Goal: Information Seeking & Learning: Learn about a topic

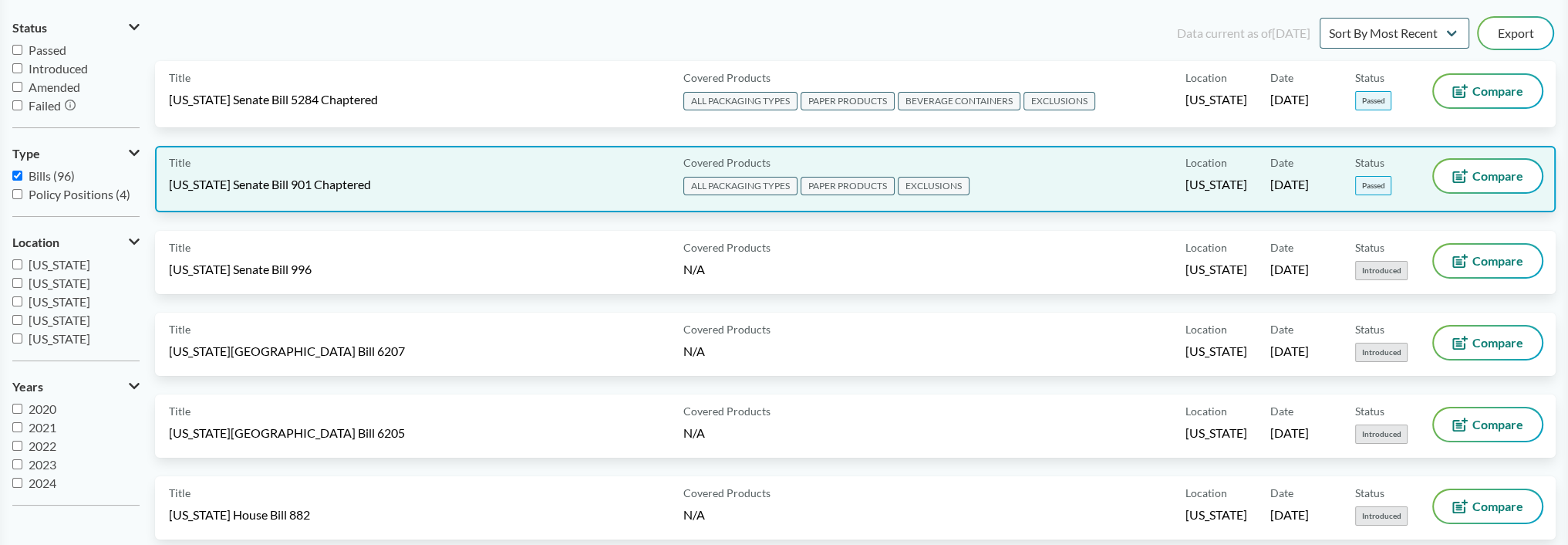
scroll to position [154, 0]
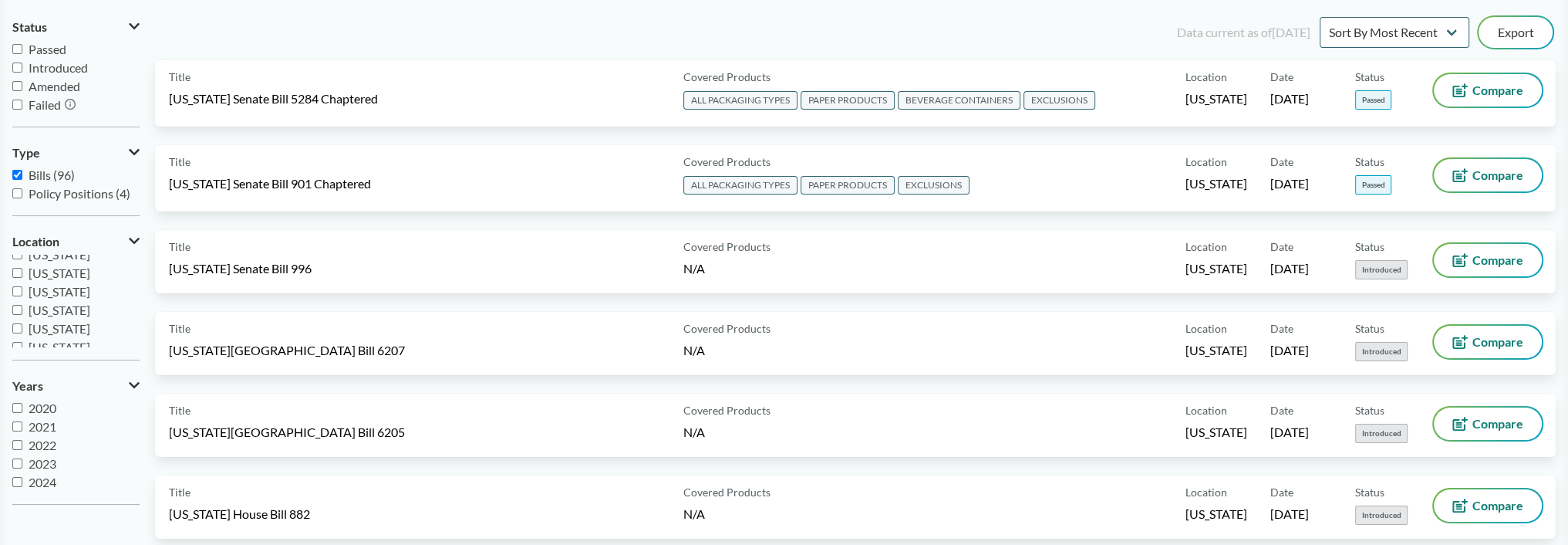
click at [61, 254] on span "[US_STATE]" at bounding box center [60, 254] width 62 height 15
click at [22, 254] on input "[US_STATE]" at bounding box center [17, 255] width 10 height 10
checkbox input "true"
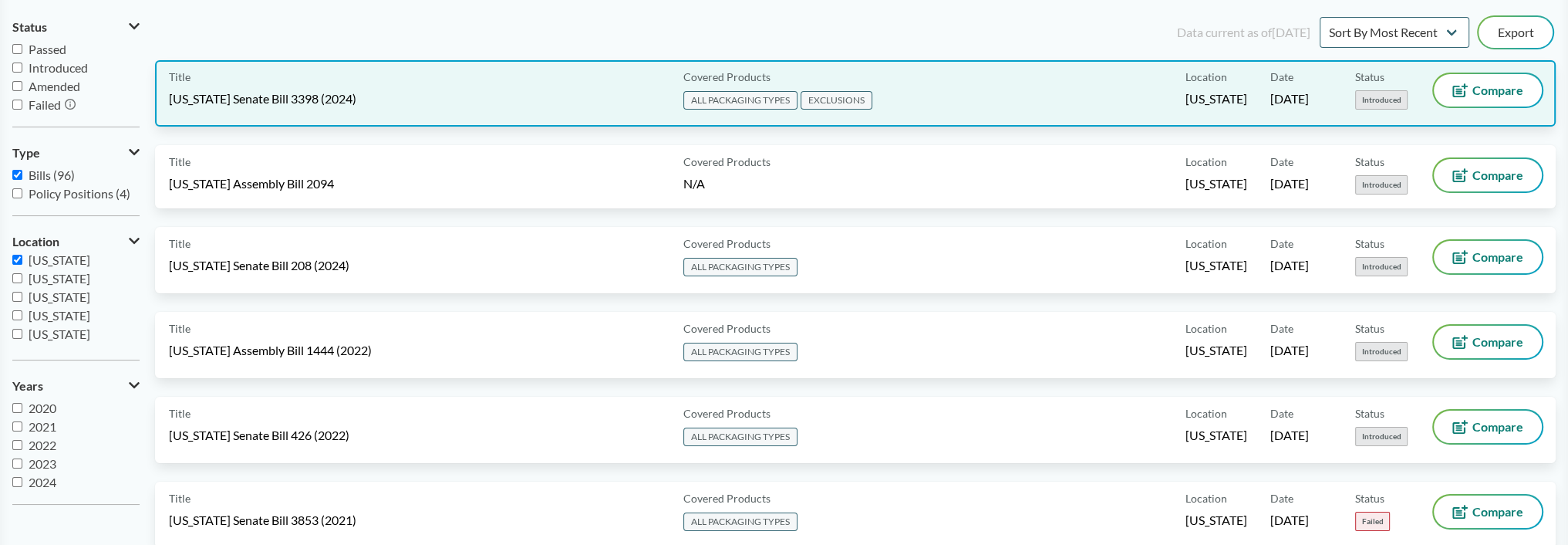
click at [329, 88] on div "Title [US_STATE] Senate Bill 3398 (2024)" at bounding box center [423, 92] width 508 height 39
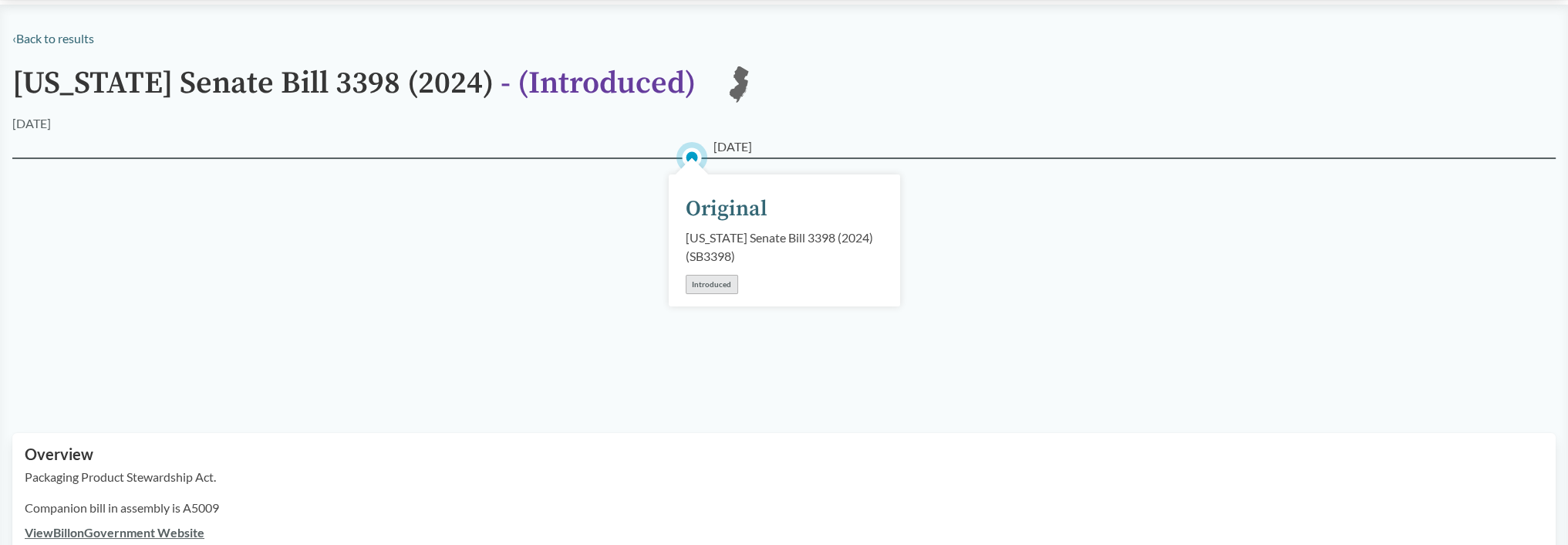
scroll to position [386, 0]
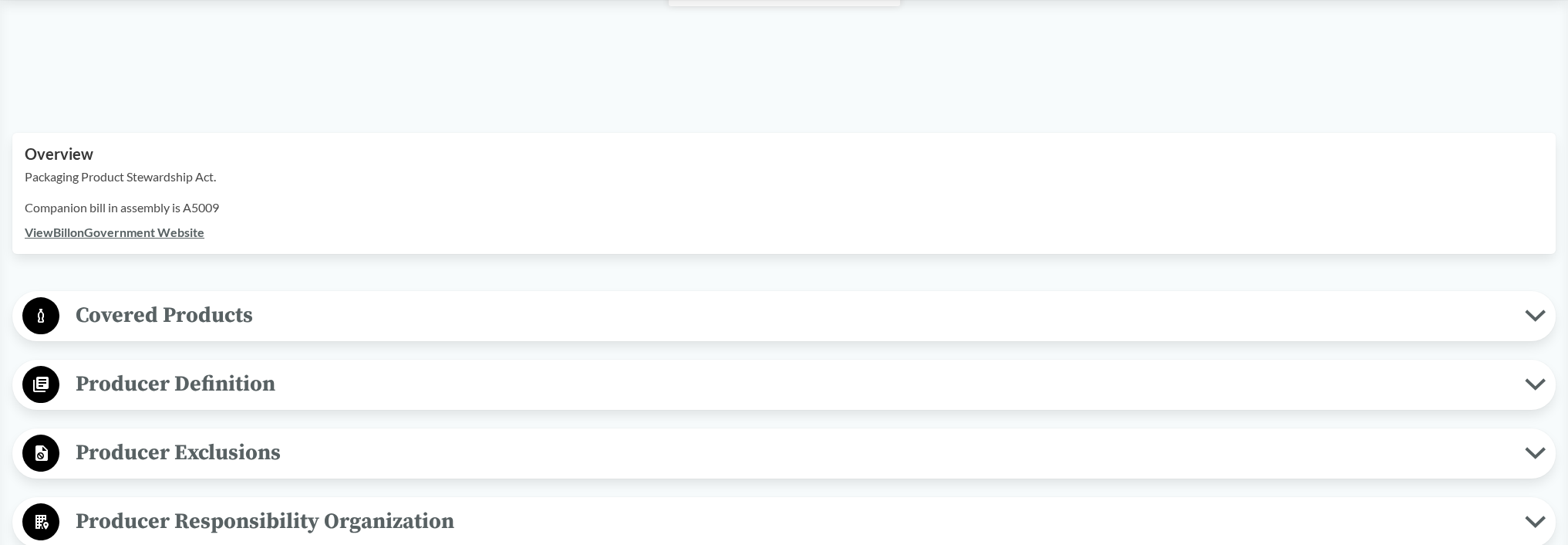
click at [224, 320] on span "Covered Products" at bounding box center [792, 314] width 1466 height 35
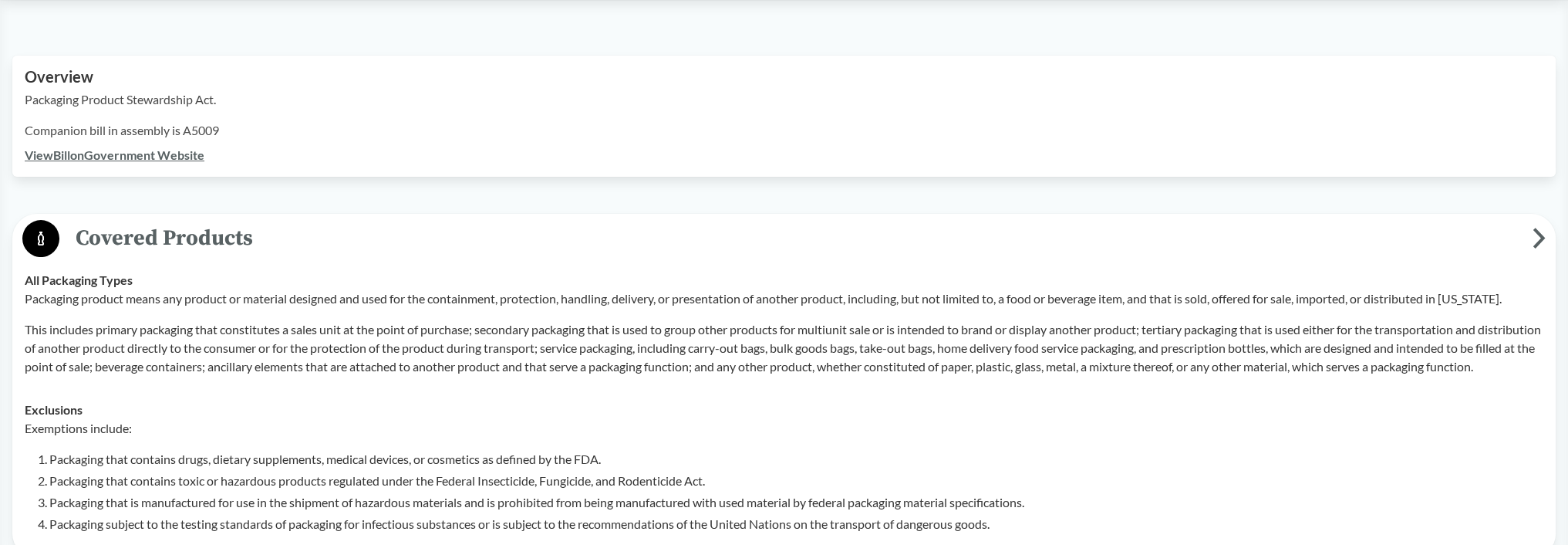
click at [198, 247] on span "Covered Products" at bounding box center [796, 238] width 1474 height 35
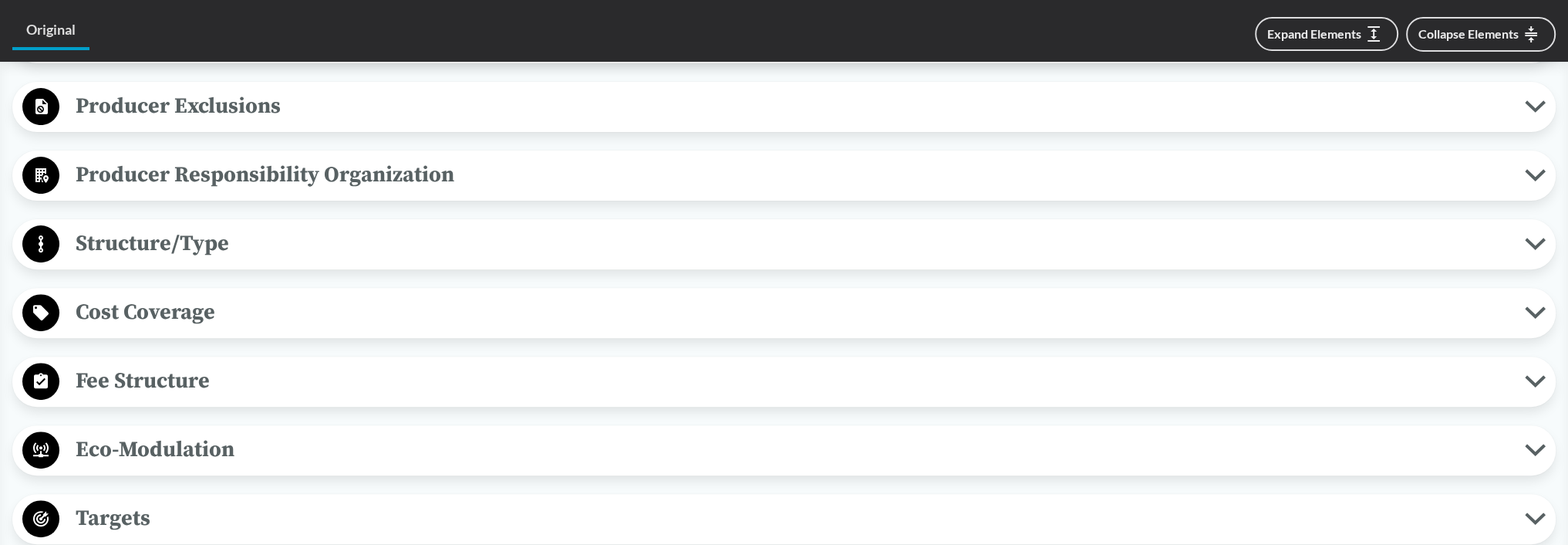
scroll to position [772, 0]
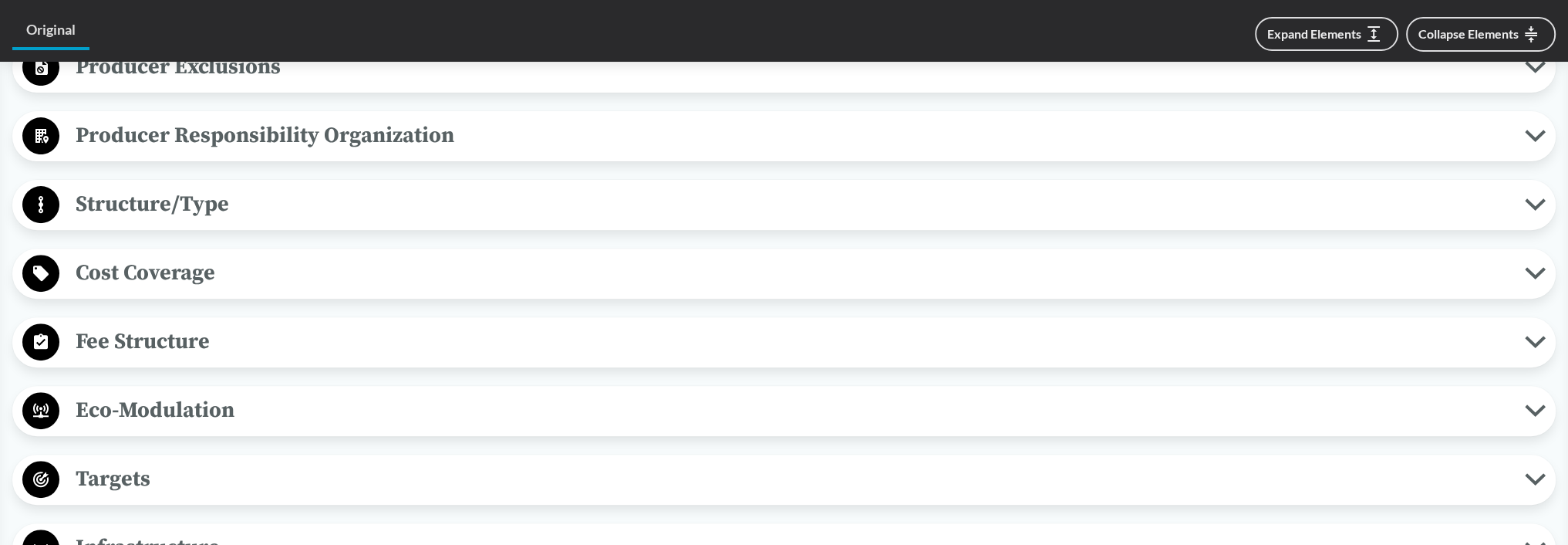
click at [191, 208] on span "Structure/Type" at bounding box center [792, 204] width 1466 height 35
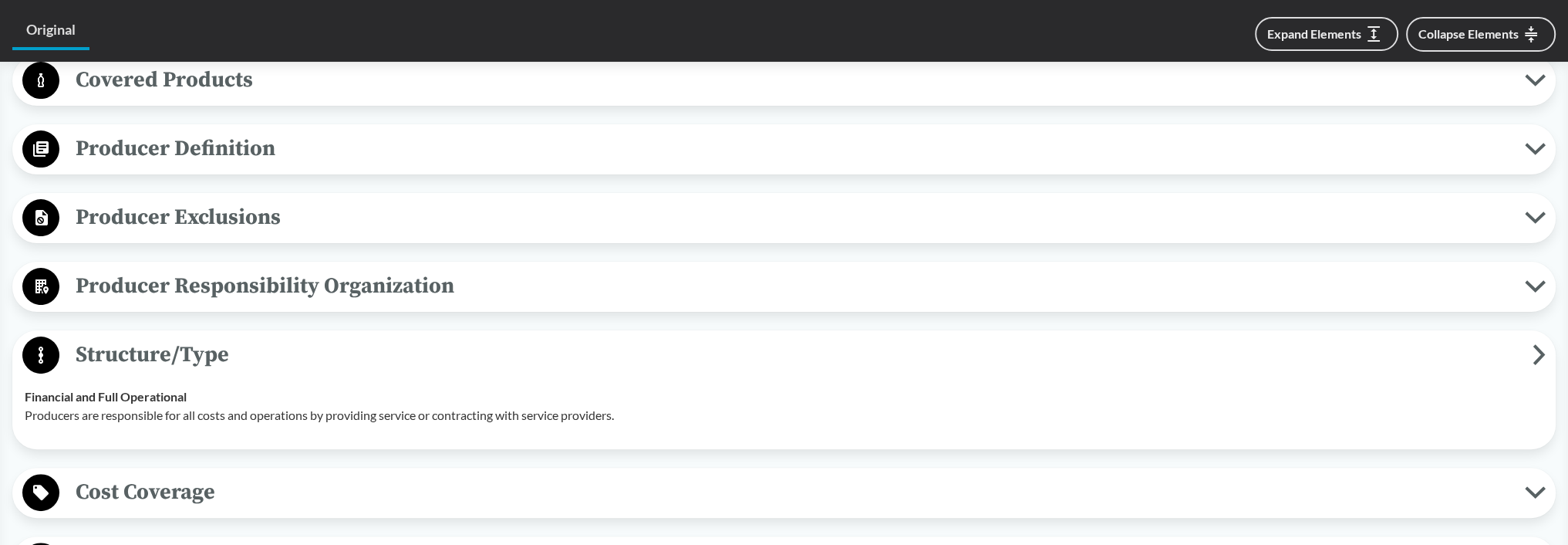
scroll to position [618, 0]
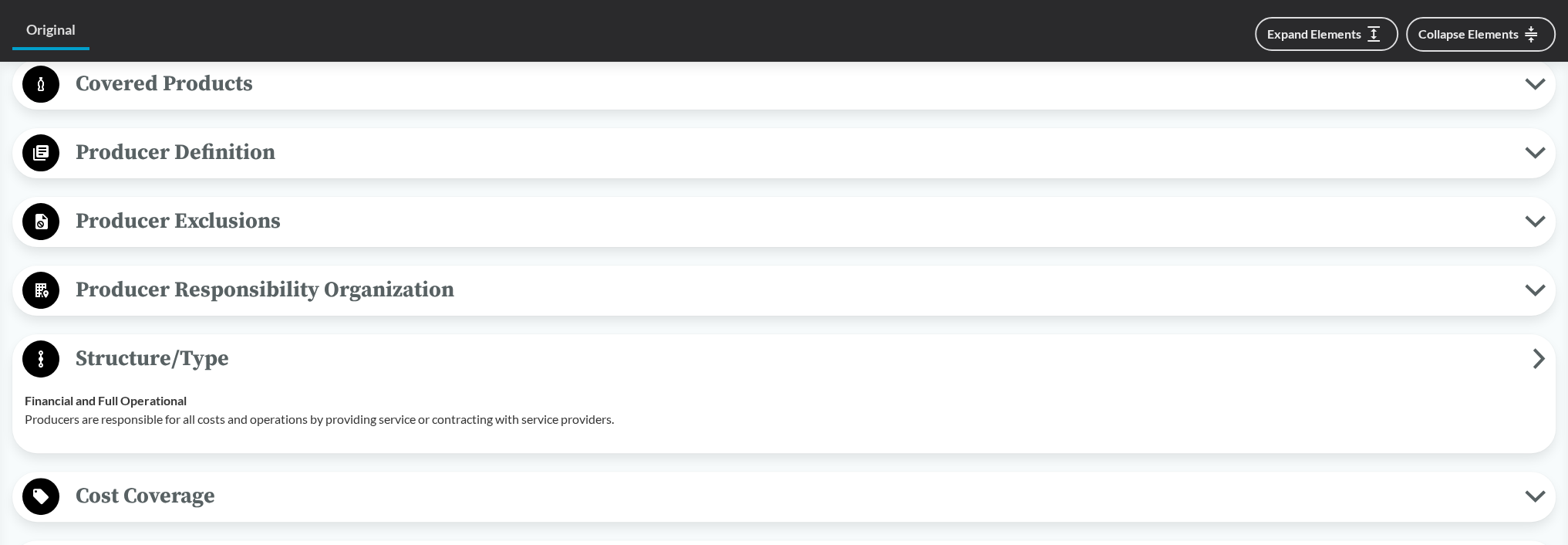
click at [201, 163] on span "Producer Definition" at bounding box center [792, 152] width 1466 height 35
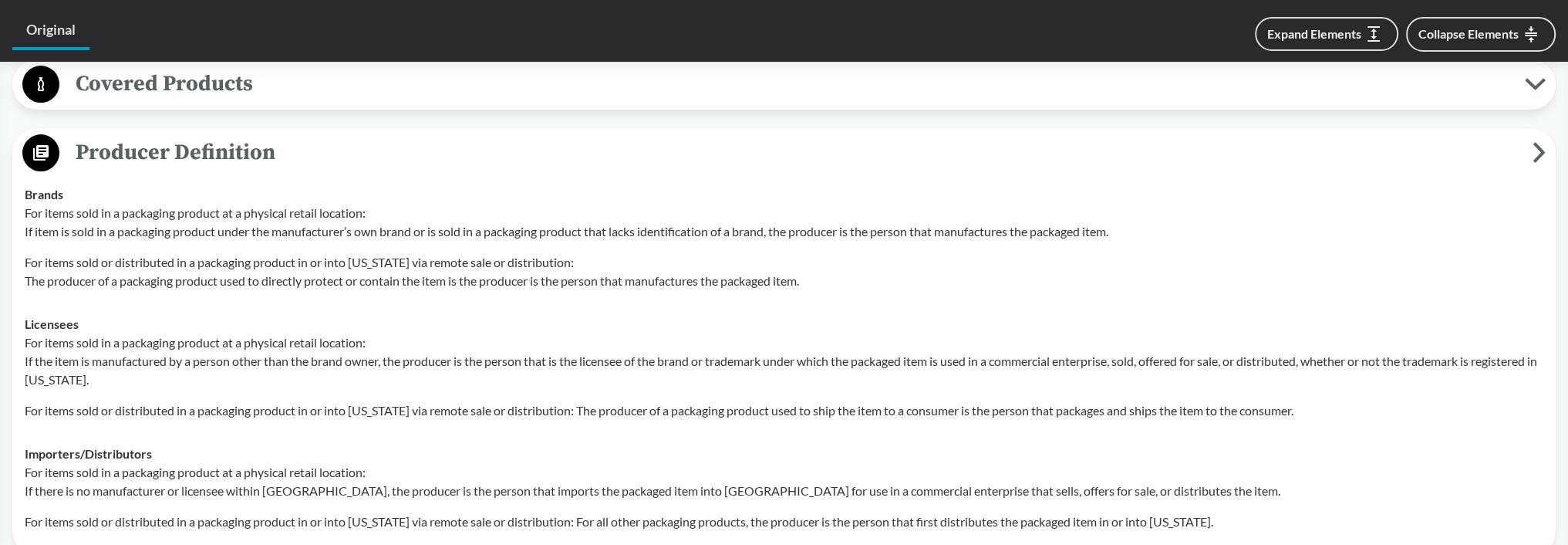
click at [216, 86] on span "Covered Products" at bounding box center [792, 84] width 1466 height 35
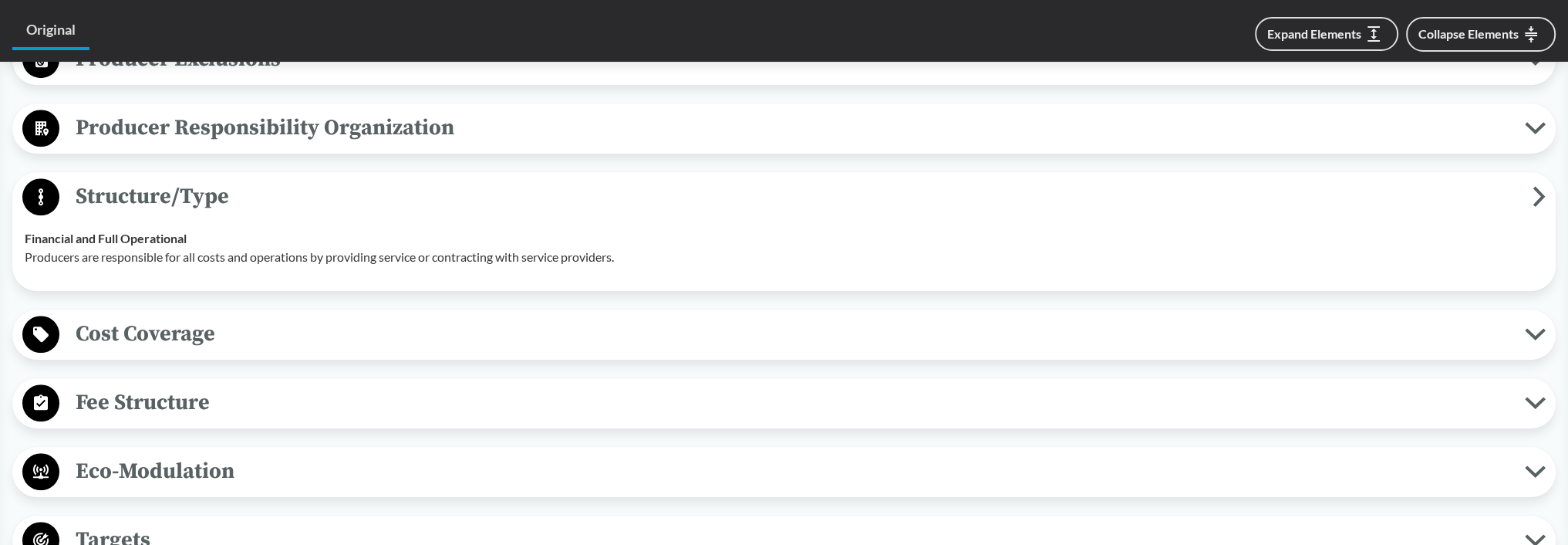
scroll to position [1466, 0]
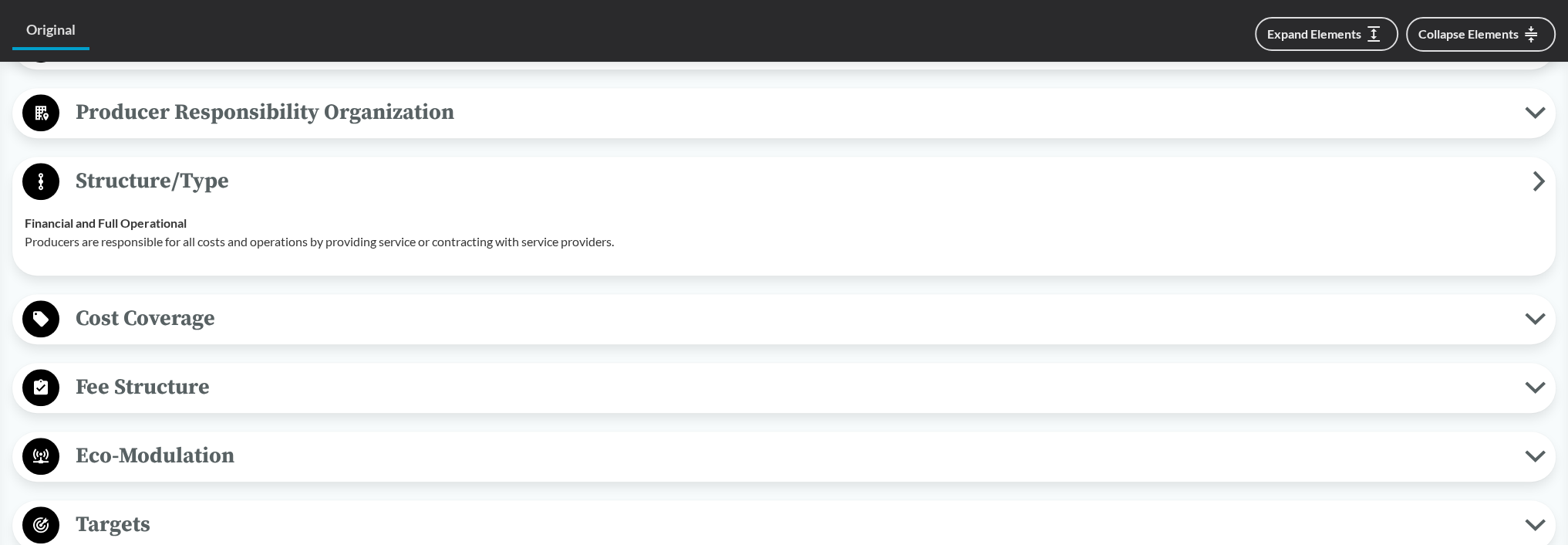
click at [186, 122] on span "Producer Responsibility Organization" at bounding box center [792, 111] width 1466 height 35
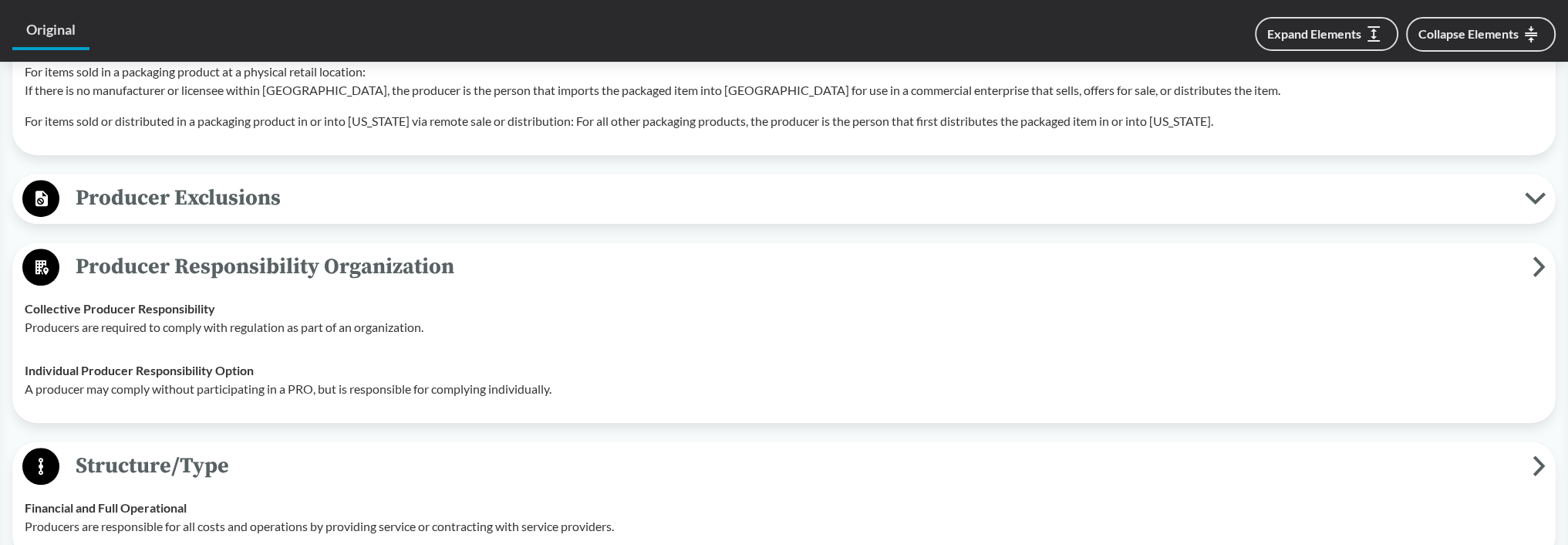
click at [174, 215] on span "Producer Exclusions" at bounding box center [792, 198] width 1466 height 35
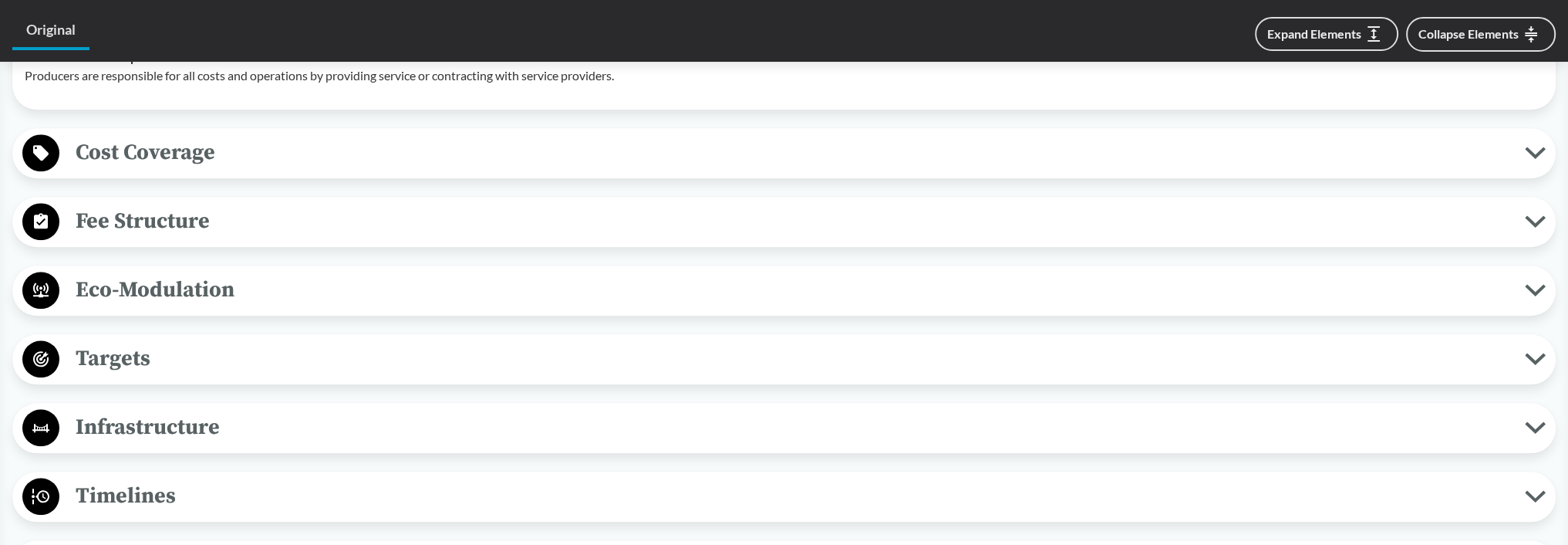
scroll to position [2160, 0]
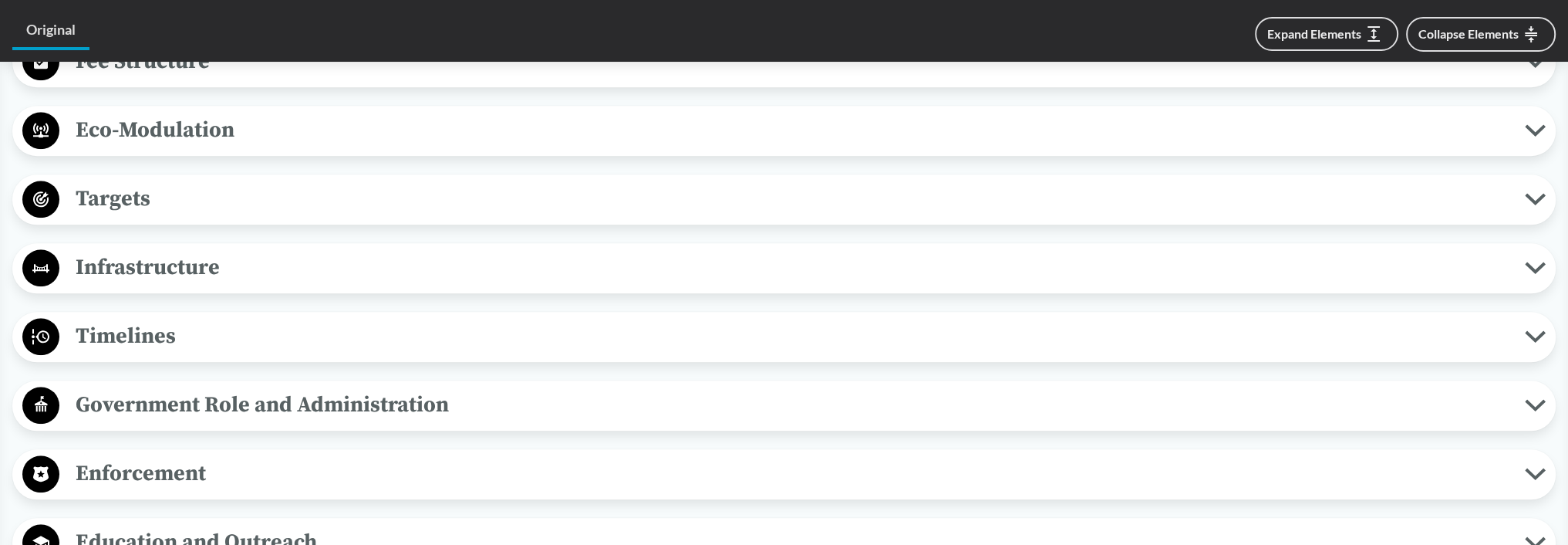
click at [156, 353] on span "Timelines" at bounding box center [792, 335] width 1466 height 35
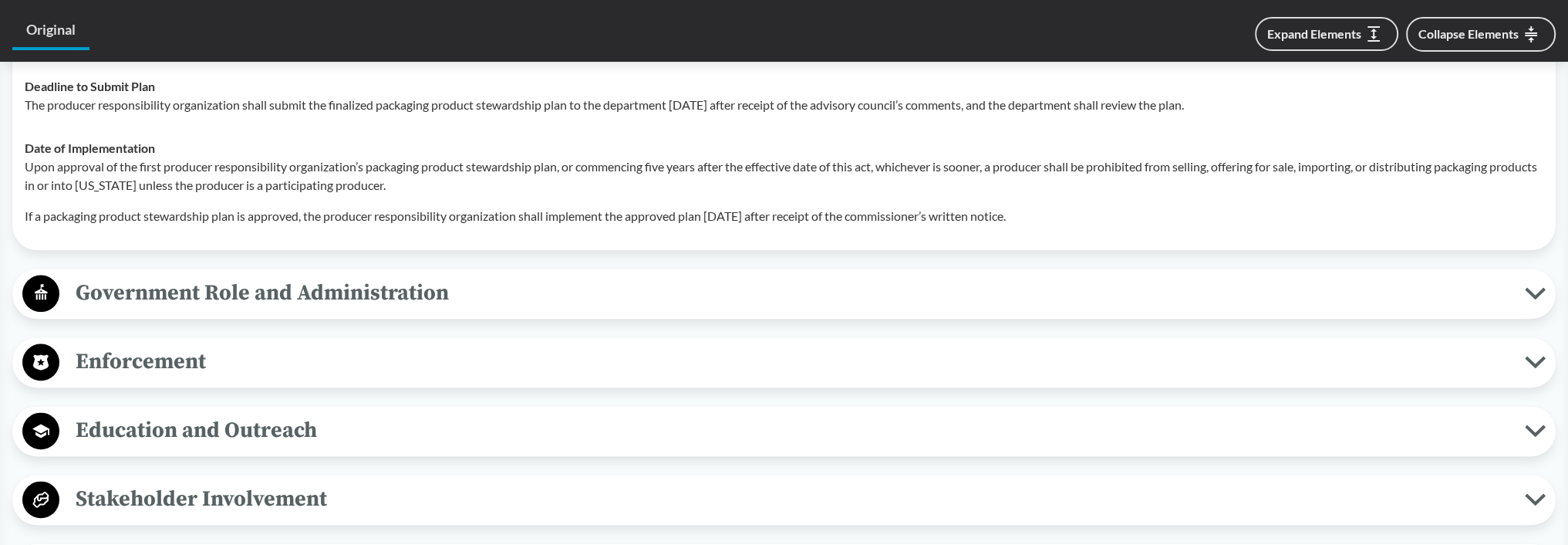
scroll to position [2624, 0]
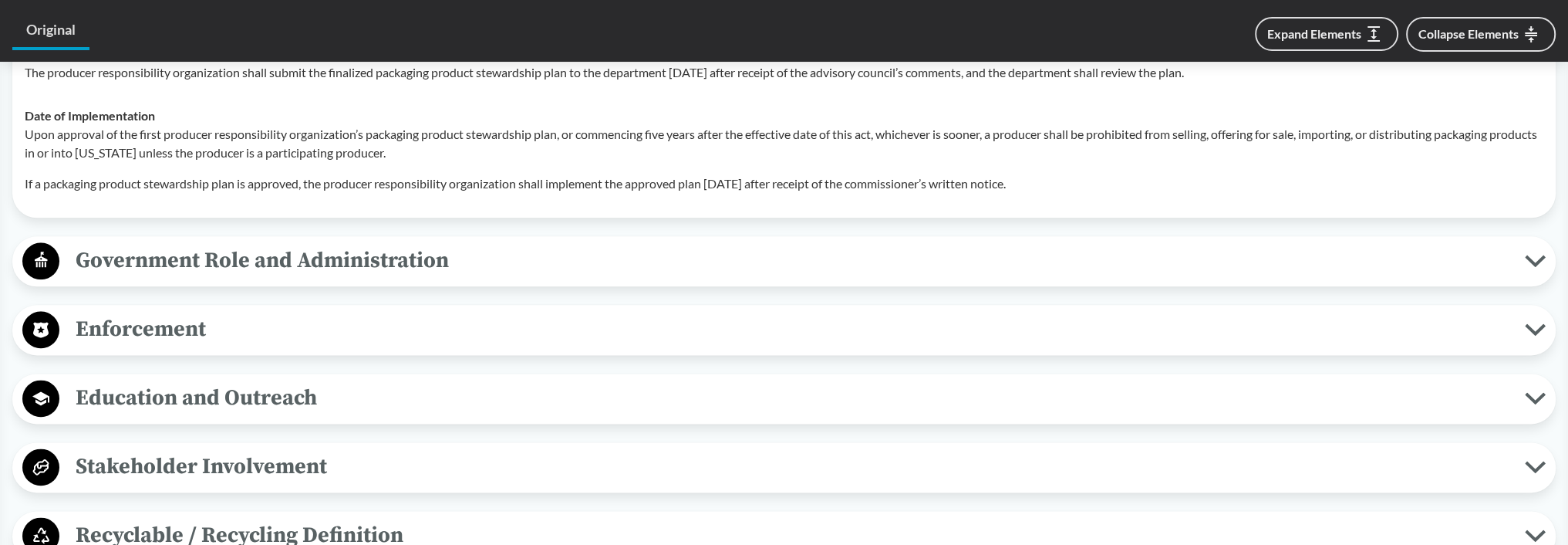
click at [213, 346] on span "Enforcement" at bounding box center [792, 328] width 1466 height 35
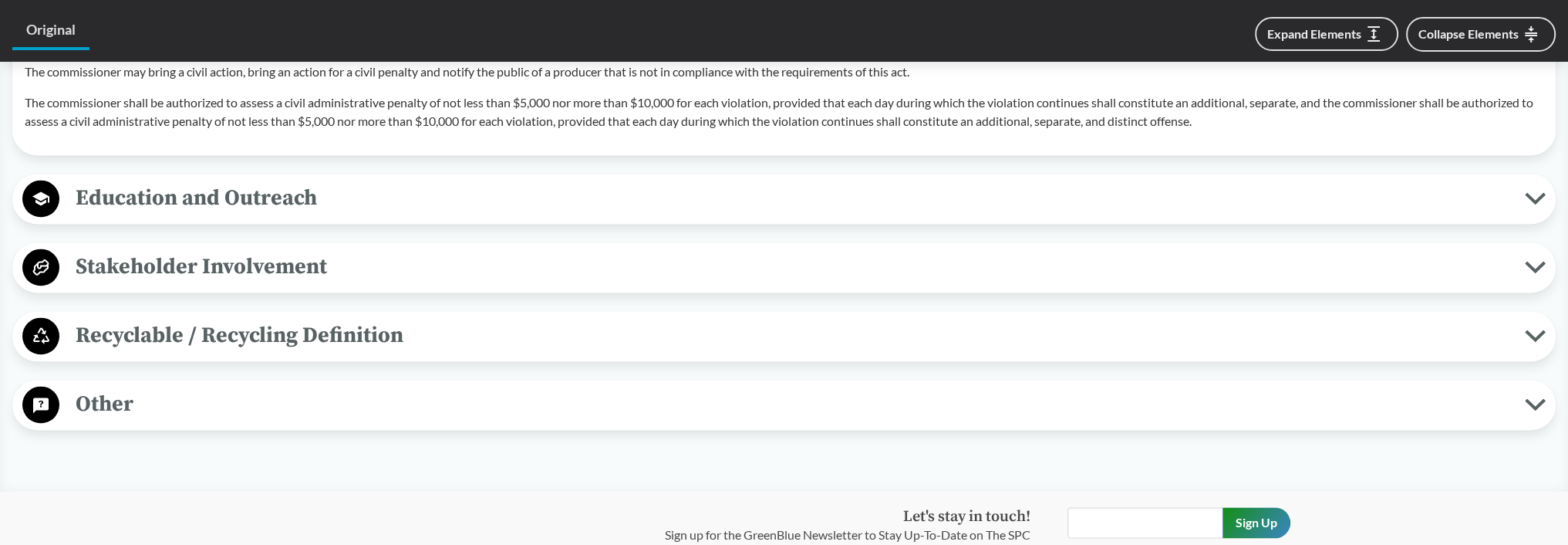
click at [163, 353] on span "Recyclable / Recycling Definition" at bounding box center [792, 335] width 1466 height 35
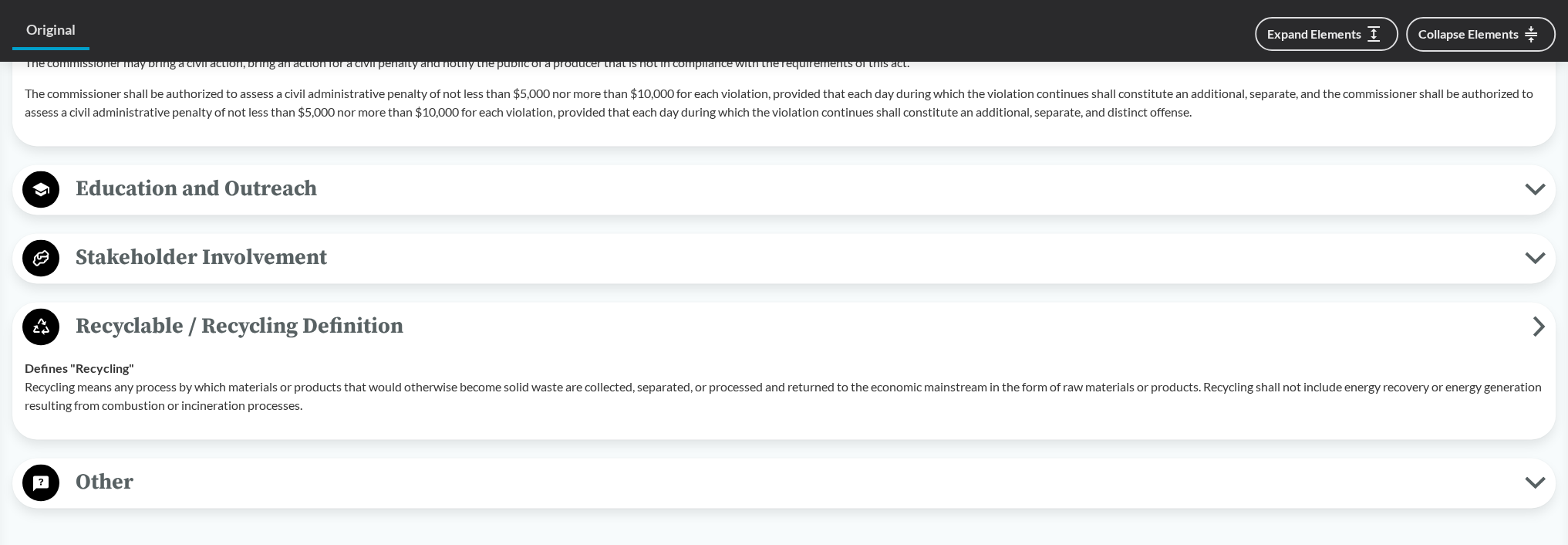
scroll to position [3002, 0]
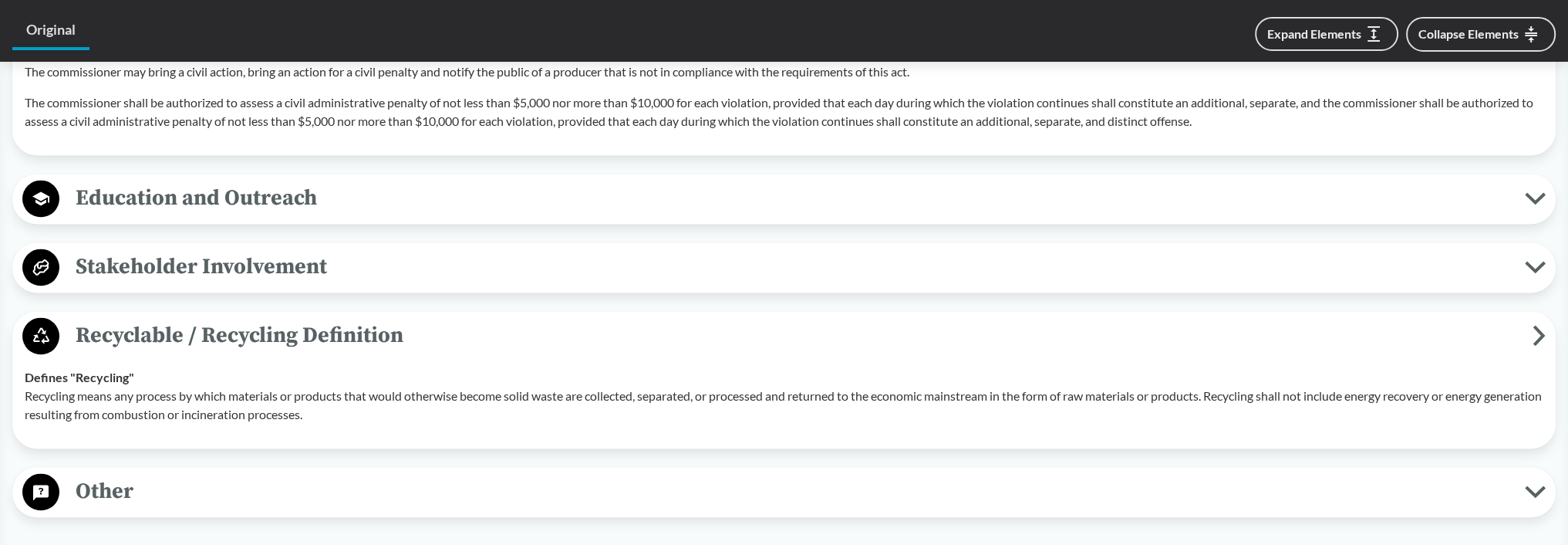
click at [149, 280] on span "Stakeholder Involvement" at bounding box center [792, 267] width 1466 height 35
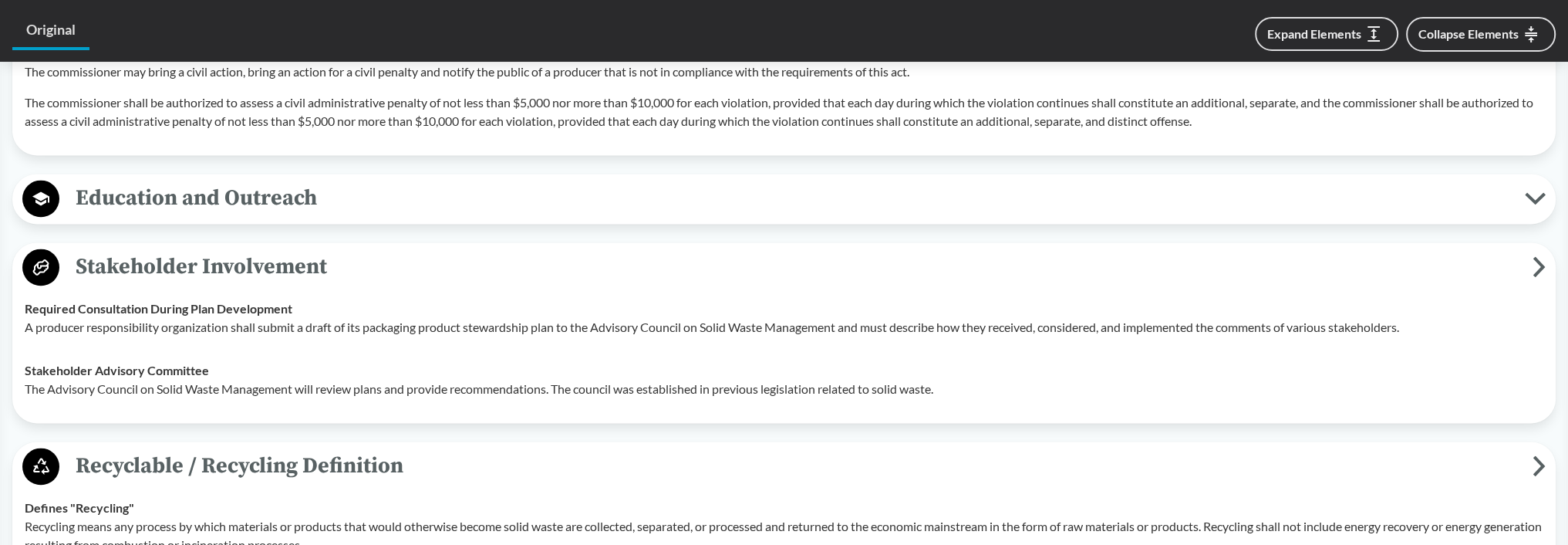
click at [181, 215] on span "Education and Outreach" at bounding box center [792, 198] width 1466 height 35
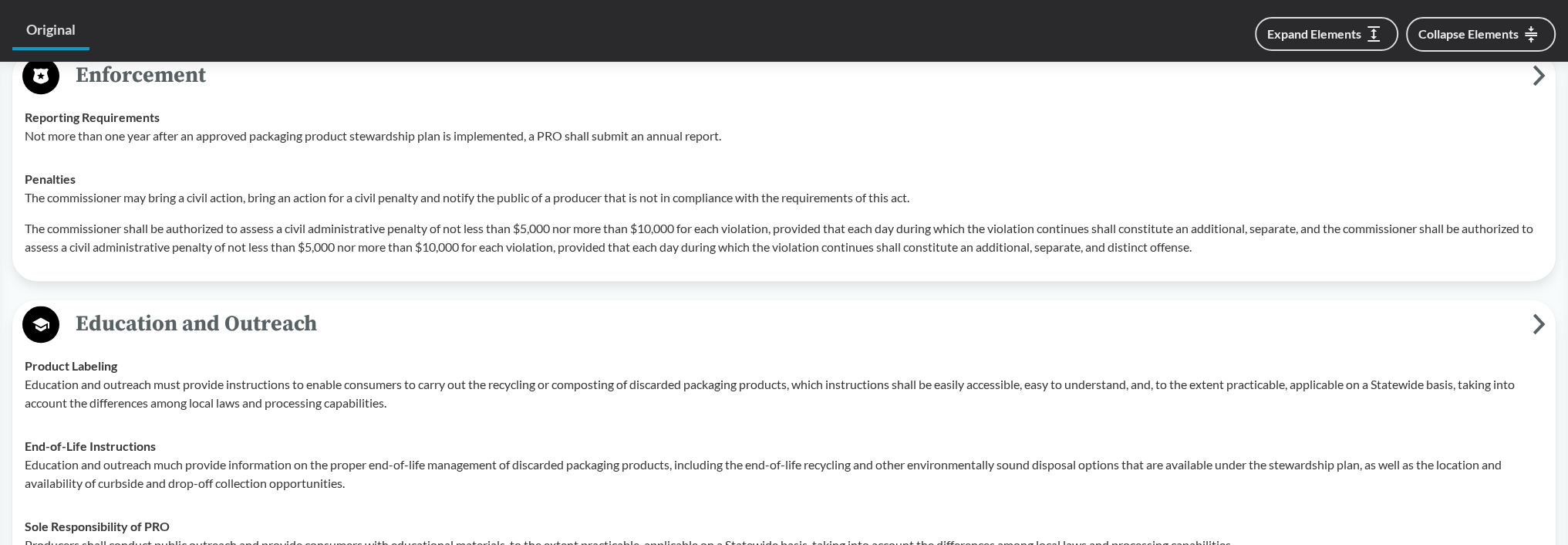
scroll to position [2771, 0]
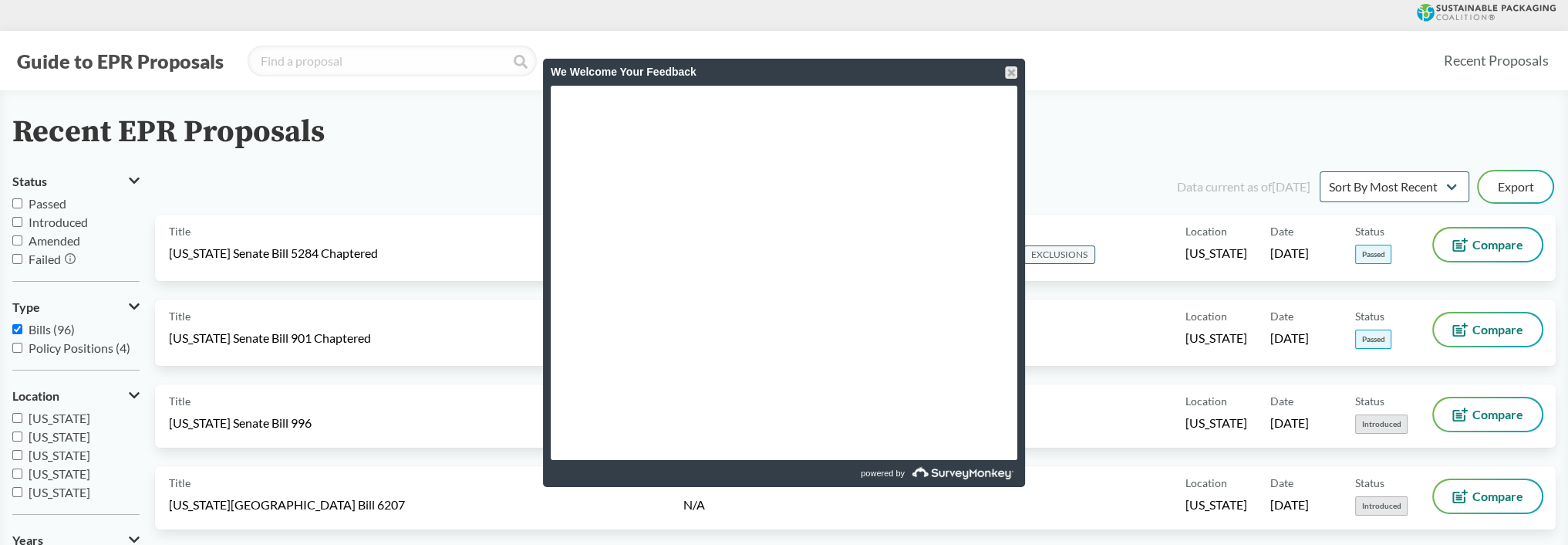
click at [992, 71] on div "We Welcome Your Feedback" at bounding box center [784, 72] width 466 height 27
